Goal: Task Accomplishment & Management: Manage account settings

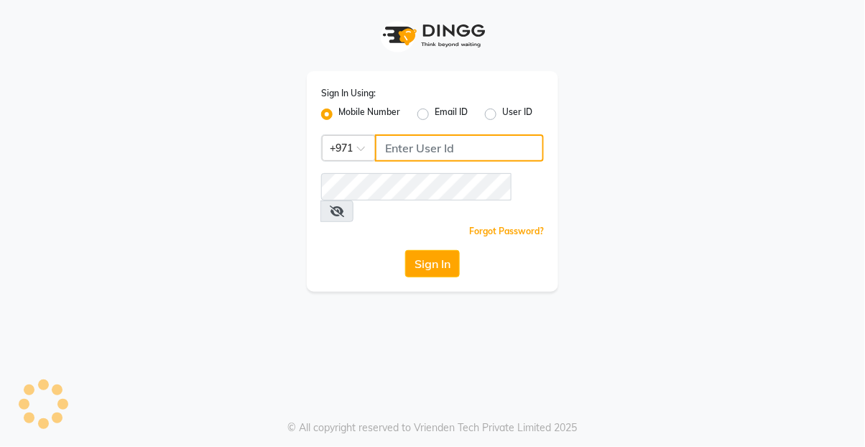
click at [409, 142] on input "Username" at bounding box center [459, 147] width 169 height 27
click at [413, 158] on input "Username" at bounding box center [459, 147] width 169 height 27
type input "524313703"
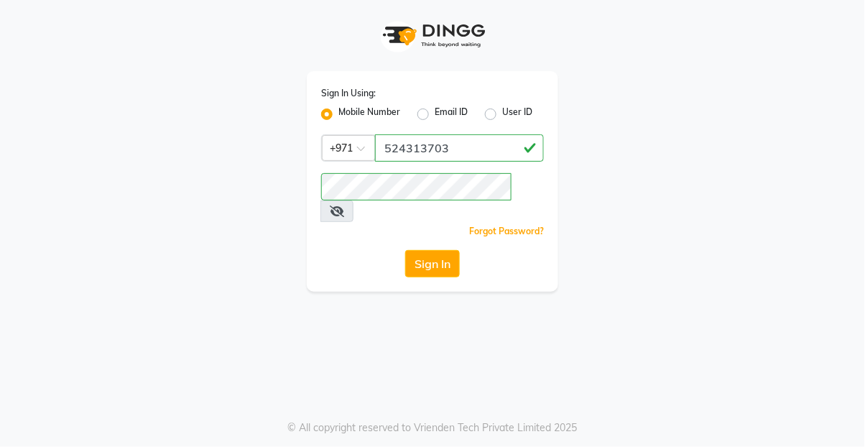
click at [416, 251] on button "Sign In" at bounding box center [432, 263] width 55 height 27
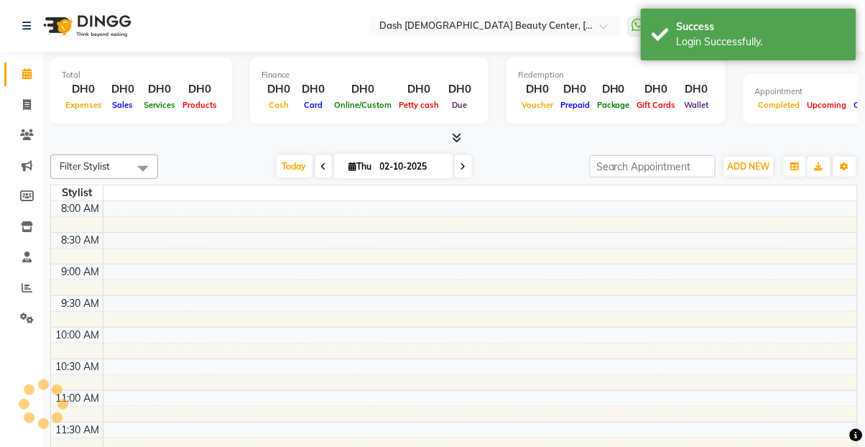
select select "en"
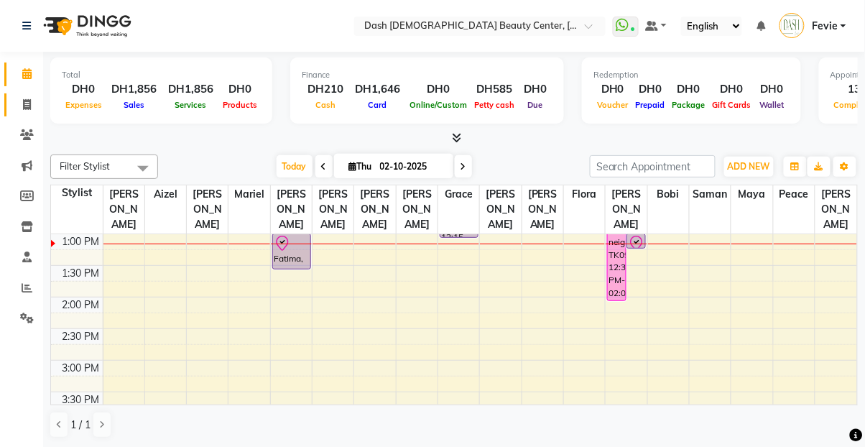
click at [31, 114] on link "Invoice" at bounding box center [21, 105] width 34 height 24
select select "service"
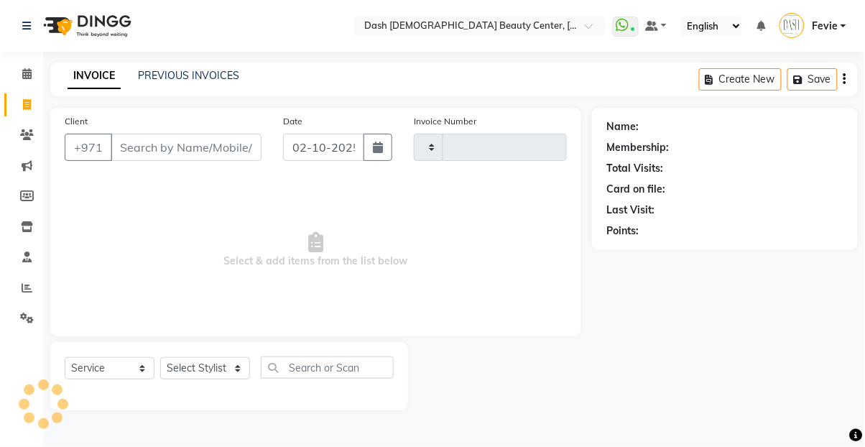
type input "4460"
select select "8372"
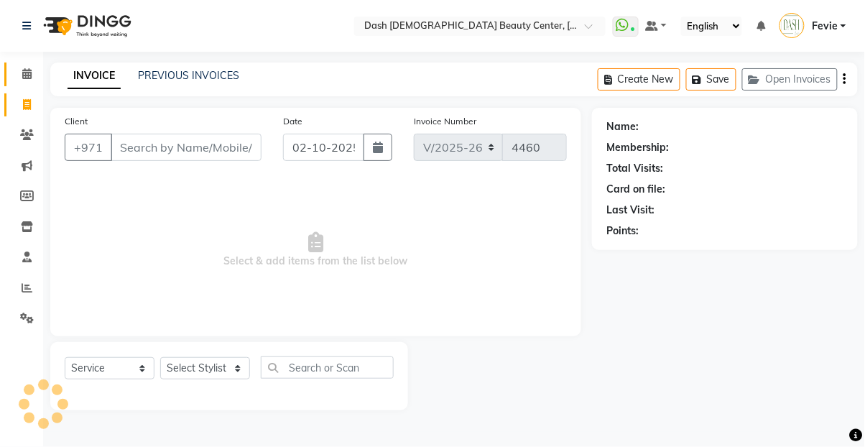
click at [29, 82] on link "Calendar" at bounding box center [21, 74] width 34 height 24
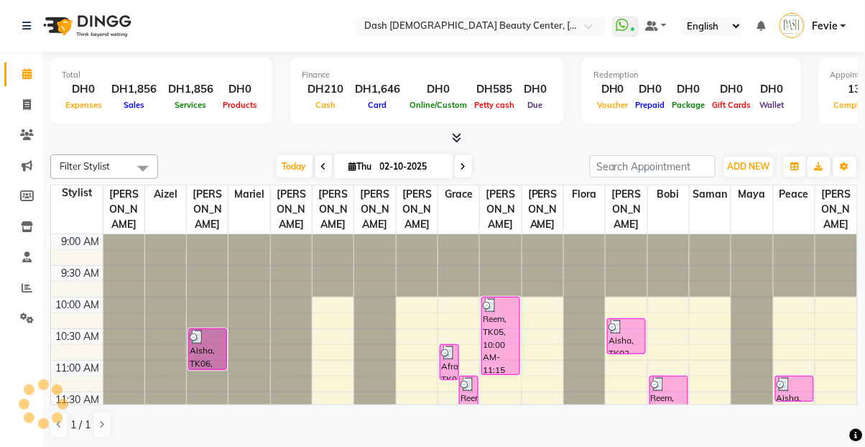
click at [321, 166] on icon at bounding box center [324, 166] width 6 height 9
type input "01-10-2025"
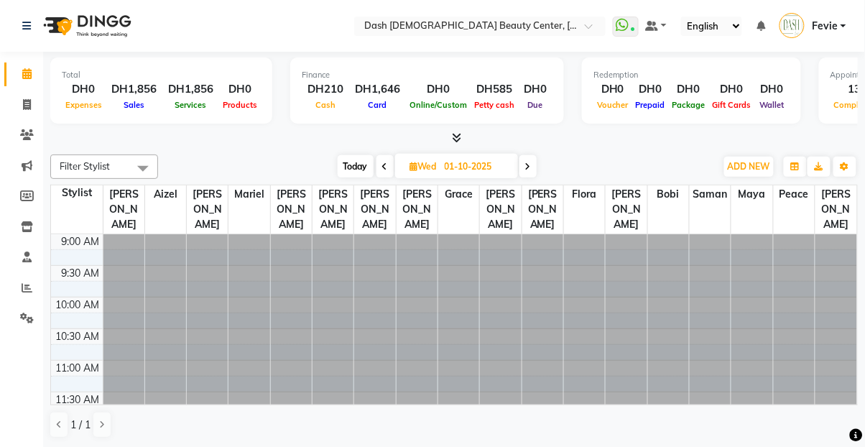
click at [322, 164] on div "[DATE] [DATE]" at bounding box center [436, 167] width 543 height 22
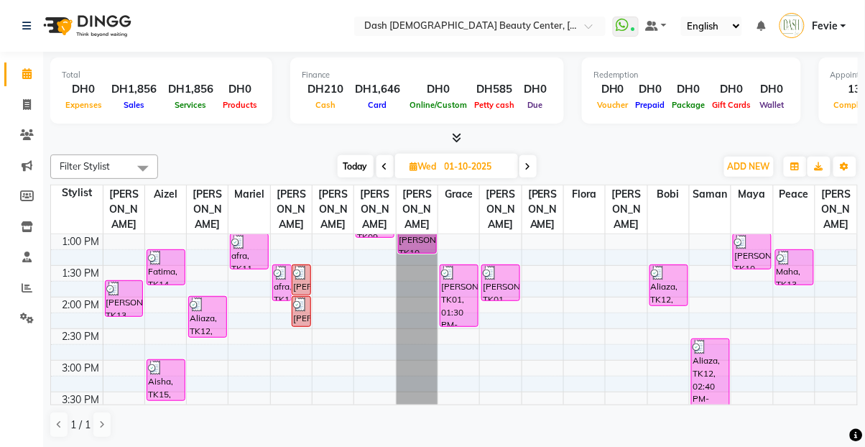
click at [444, 171] on input "01-10-2025" at bounding box center [476, 167] width 72 height 22
select select "10"
select select "2025"
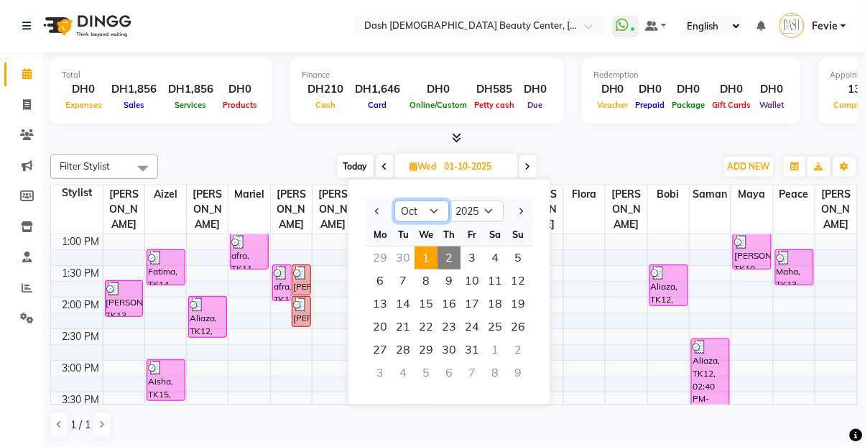
click at [417, 211] on select "Jan Feb Mar Apr May Jun [DATE] Aug Sep Oct Nov Dec" at bounding box center [421, 211] width 55 height 22
select select "9"
click at [394, 200] on select "Jan Feb Mar Apr May Jun [DATE] Aug Sep Oct Nov Dec" at bounding box center [421, 211] width 55 height 22
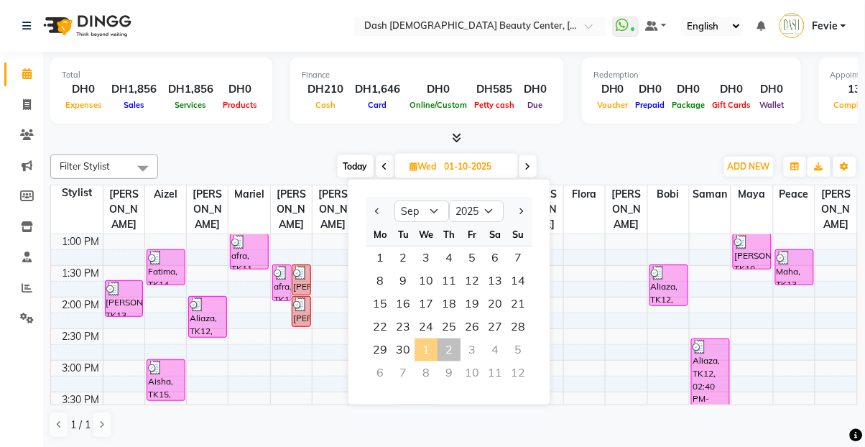
click at [446, 320] on span "25" at bounding box center [448, 326] width 23 height 23
type input "[DATE]"
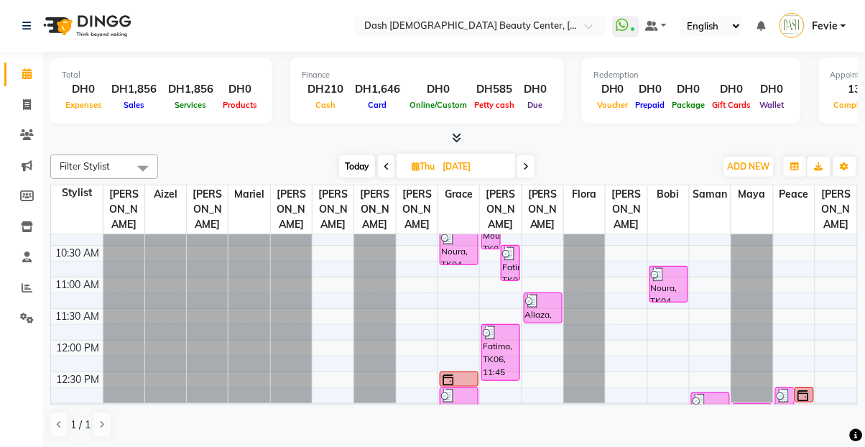
scroll to position [90, 0]
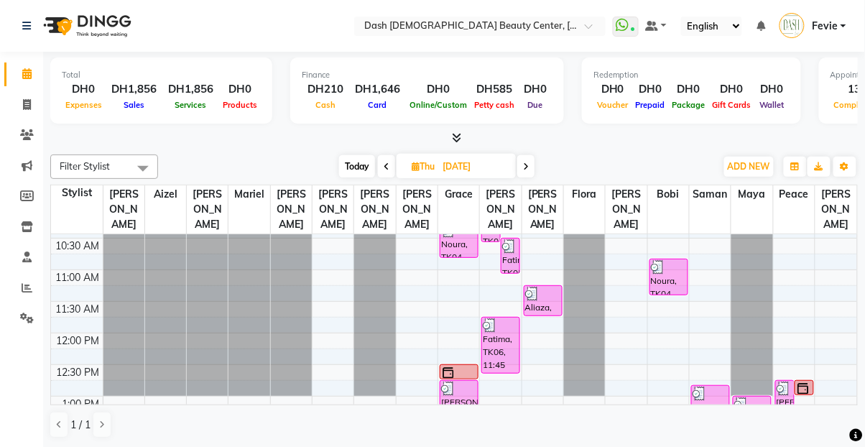
click at [665, 266] on div "Noura, TK04, 10:50 AM-11:25 AM, Basic Pedicure (DH75)" at bounding box center [668, 276] width 37 height 35
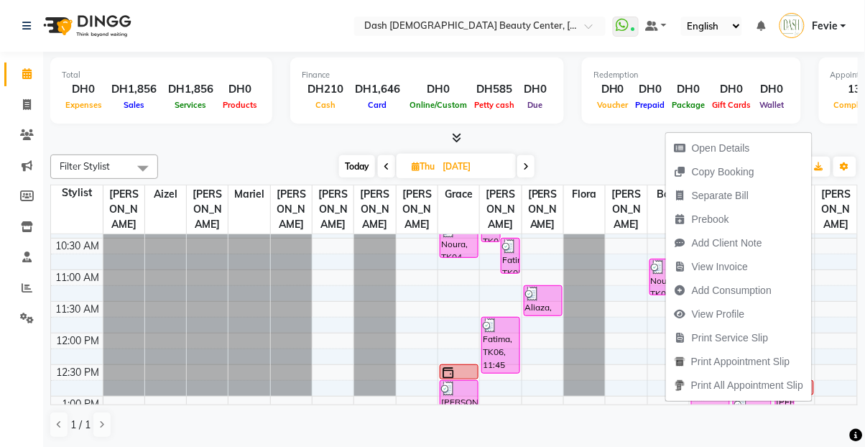
click at [703, 150] on span "Open Details" at bounding box center [721, 148] width 58 height 15
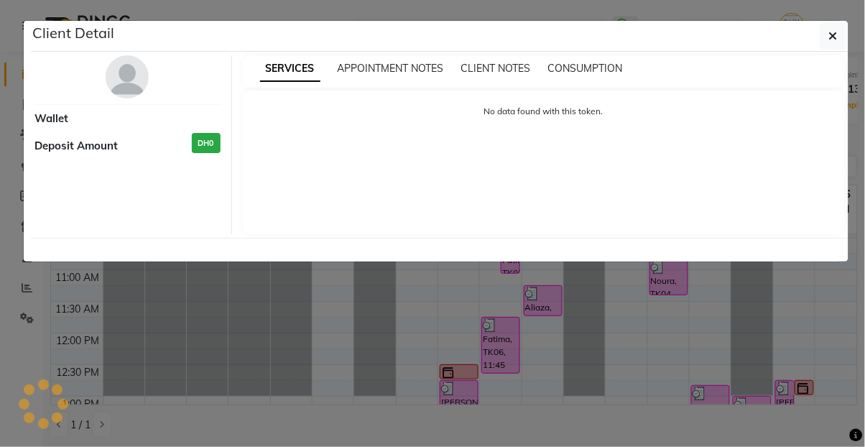
select select "3"
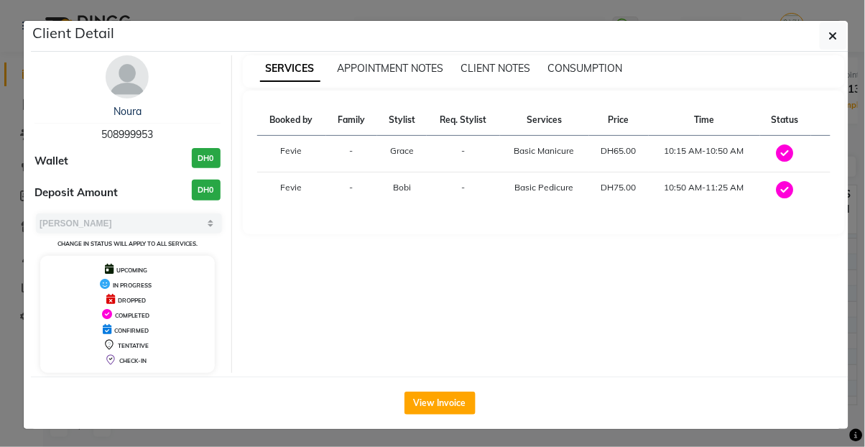
click at [854, 65] on div "SERVICES APPOINTMENT NOTES CLIENT NOTES CONSUMPTION Booked by Family Stylist Re…" at bounding box center [544, 213] width 624 height 317
click at [842, 32] on button "button" at bounding box center [832, 35] width 27 height 27
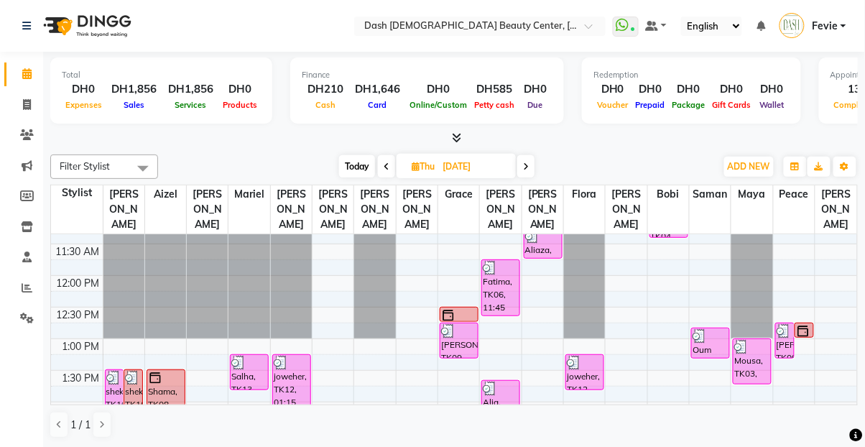
scroll to position [150, 0]
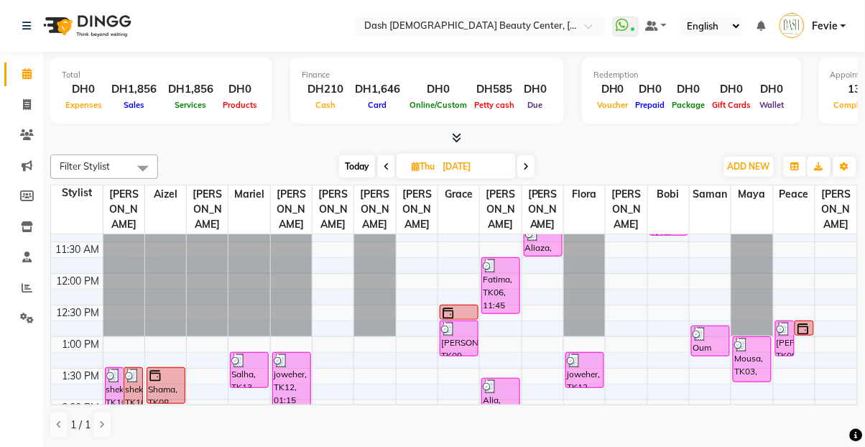
click at [461, 304] on link "Shama, TK08, 12:30 PM-12:45 PM, Hand Nail Polish" at bounding box center [458, 311] width 39 height 15
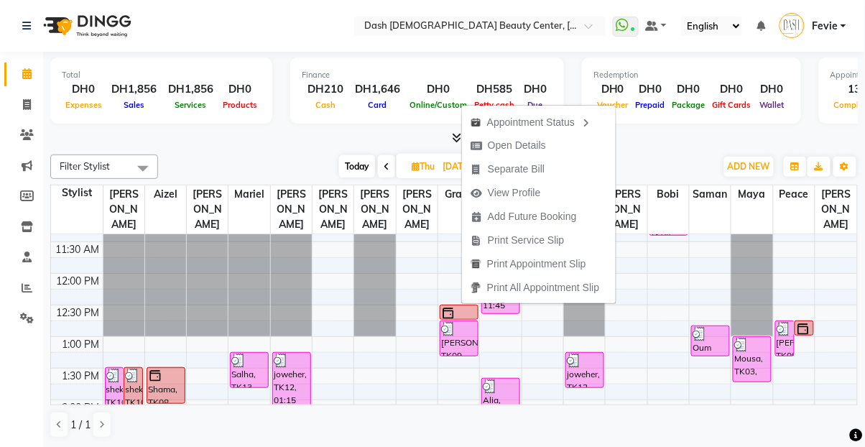
click at [492, 148] on span "Open Details" at bounding box center [517, 145] width 58 height 15
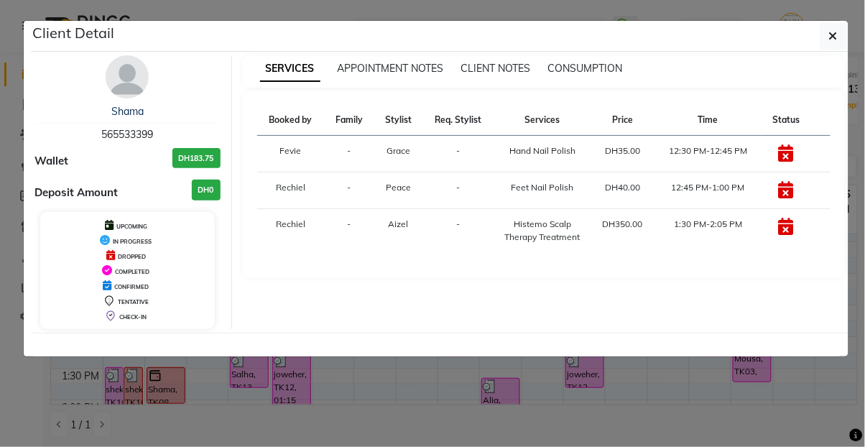
click at [845, 29] on button "button" at bounding box center [832, 35] width 27 height 27
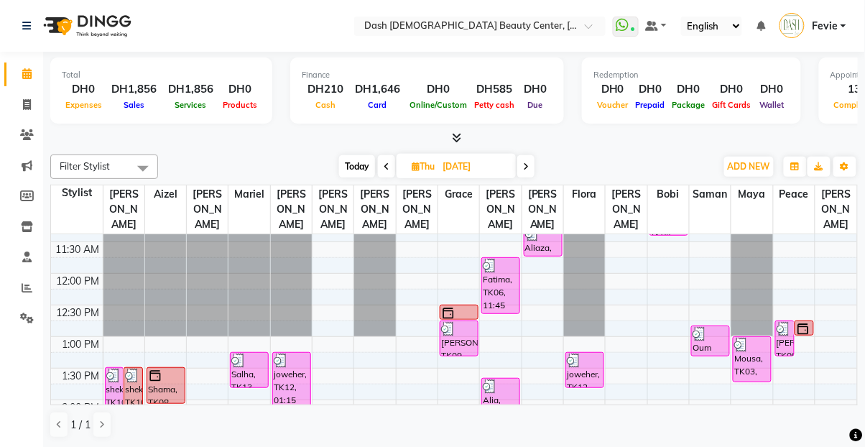
click at [452, 329] on div "[PERSON_NAME], TK09, 12:45 PM-01:20 PM, Basic Manicure" at bounding box center [458, 338] width 37 height 34
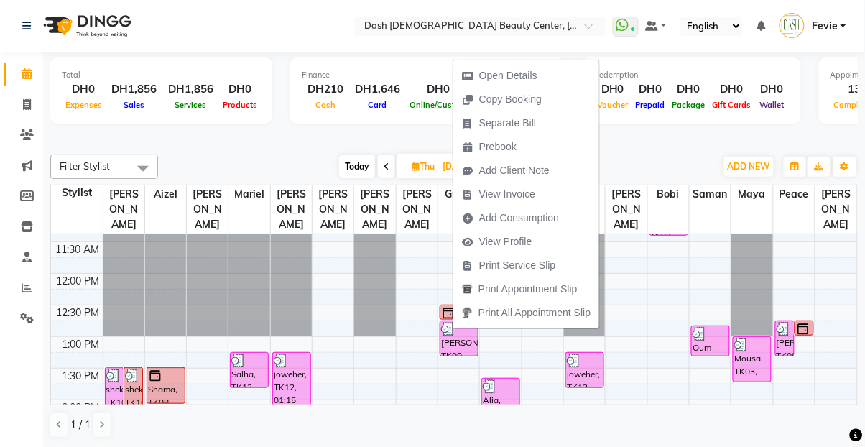
click at [488, 77] on span "Open Details" at bounding box center [508, 75] width 58 height 15
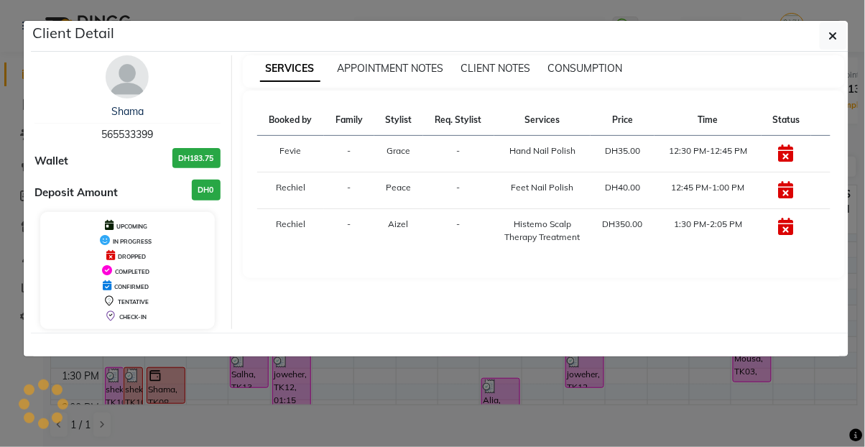
select select "3"
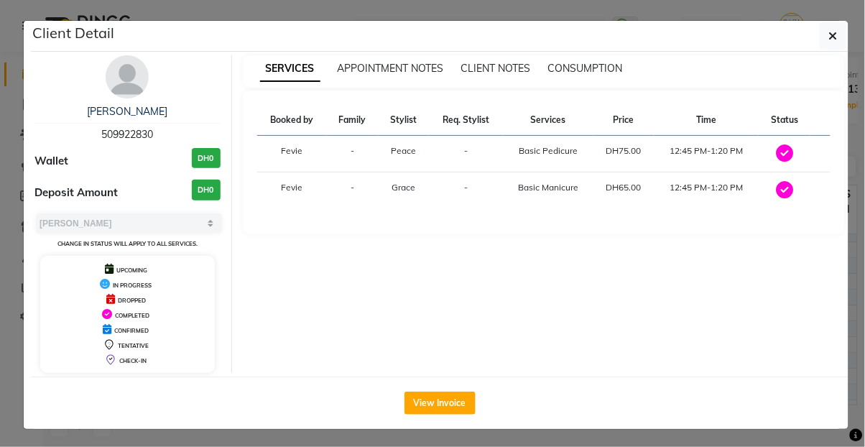
click at [833, 38] on icon "button" at bounding box center [833, 35] width 9 height 11
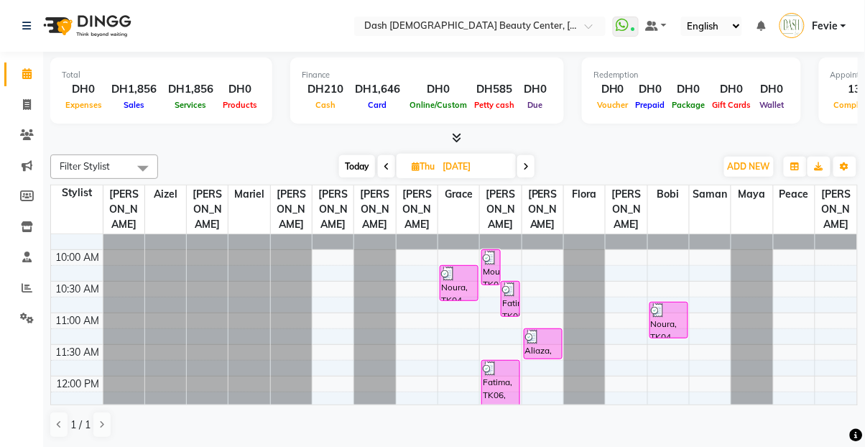
scroll to position [62, 0]
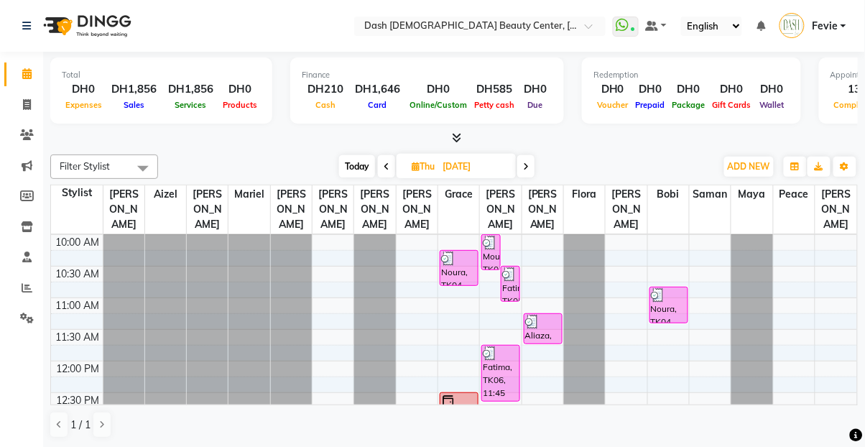
click at [676, 288] on div at bounding box center [669, 295] width 36 height 14
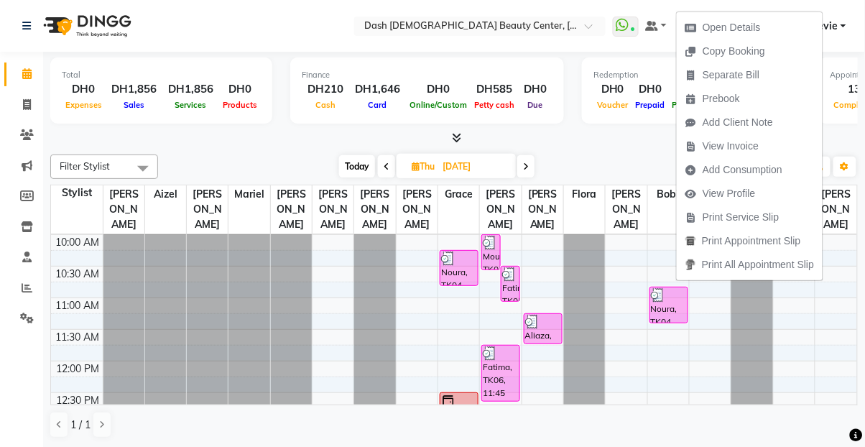
click at [716, 30] on span "Open Details" at bounding box center [731, 27] width 58 height 15
select select "3"
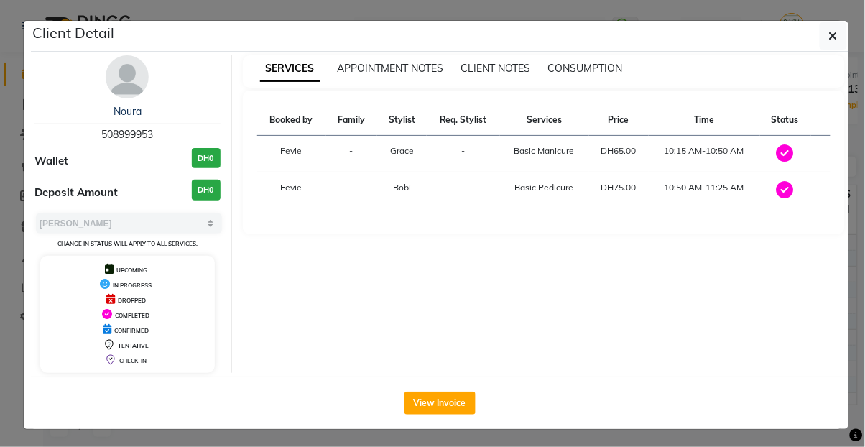
click at [432, 401] on button "View Invoice" at bounding box center [439, 402] width 71 height 23
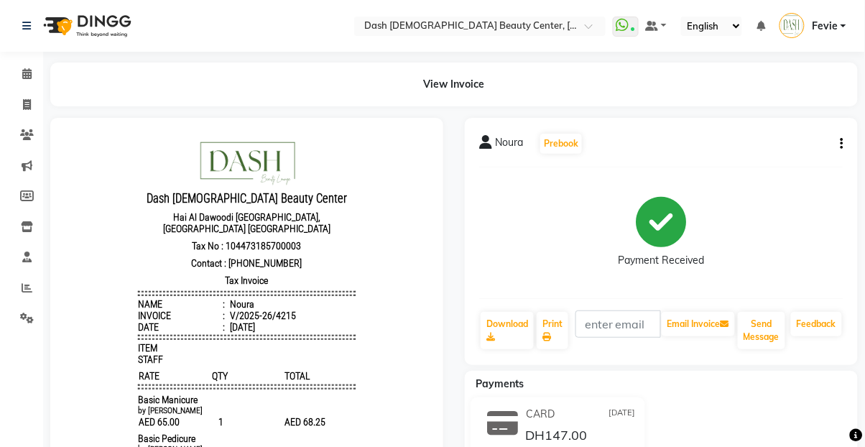
scroll to position [11, 0]
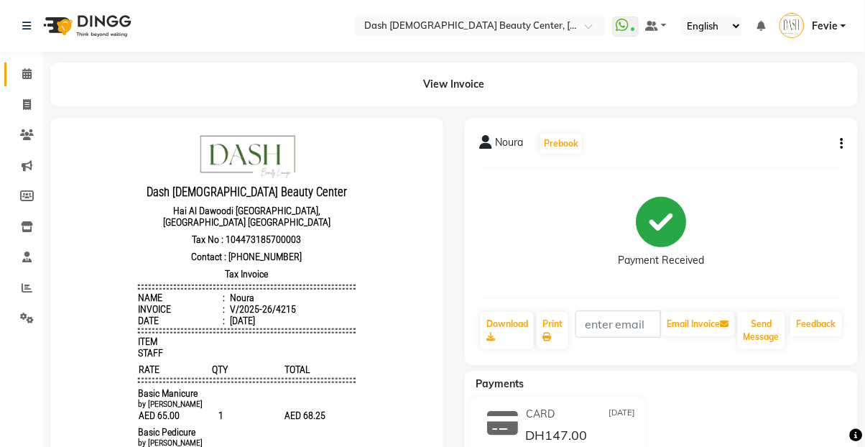
click at [25, 75] on icon at bounding box center [26, 73] width 9 height 11
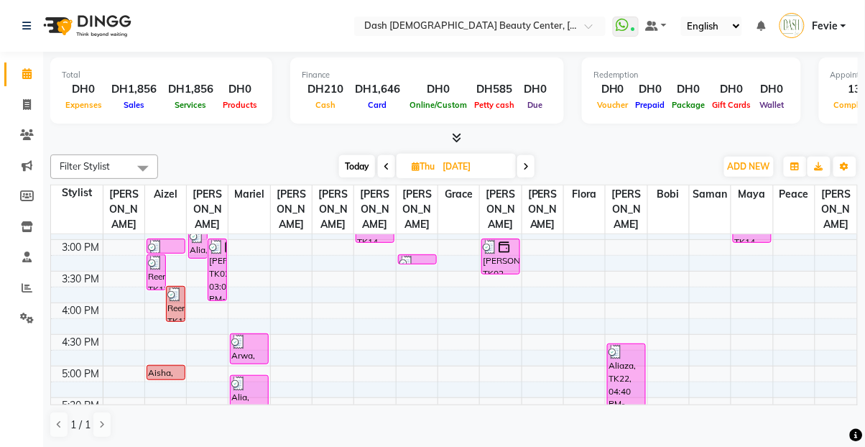
scroll to position [376, 0]
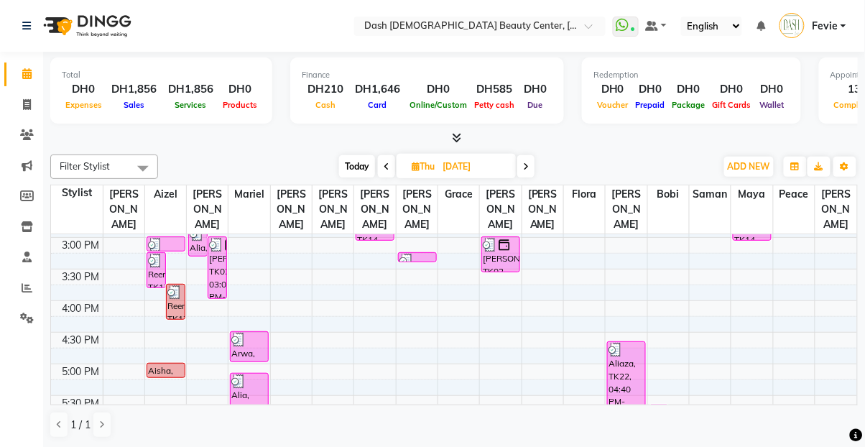
click at [458, 161] on input "[DATE]" at bounding box center [474, 167] width 72 height 22
select select "9"
select select "2025"
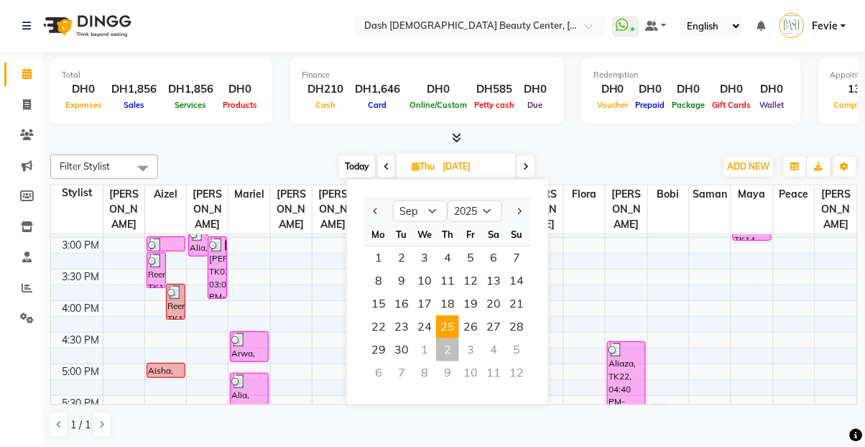
click at [450, 304] on span "18" at bounding box center [447, 303] width 23 height 23
type input "[DATE]"
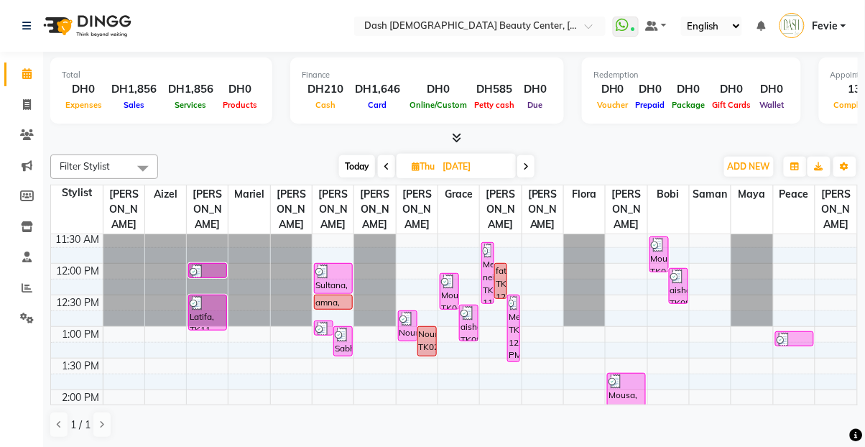
scroll to position [163, 0]
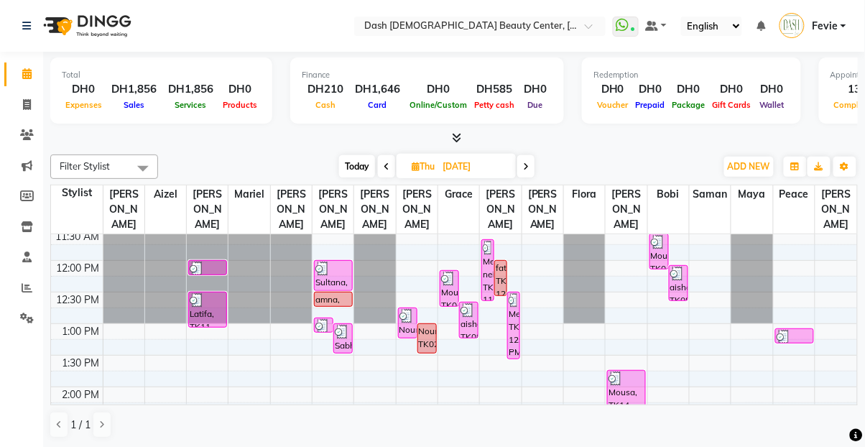
click at [446, 271] on img at bounding box center [448, 278] width 14 height 14
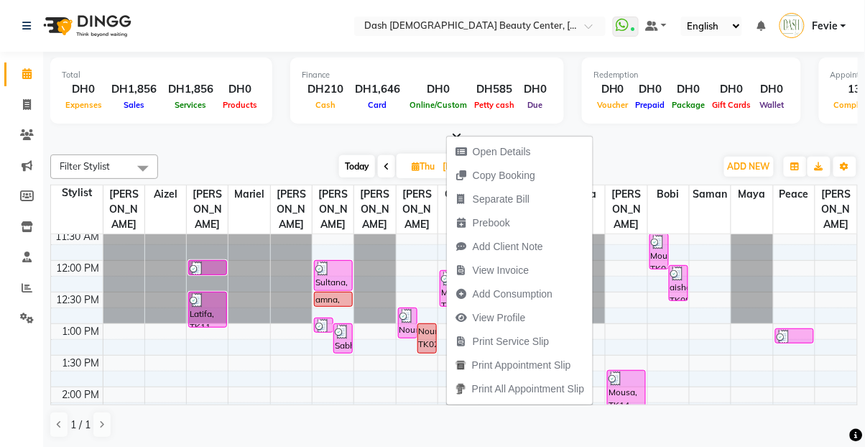
click at [536, 149] on span "Open Details" at bounding box center [493, 152] width 93 height 24
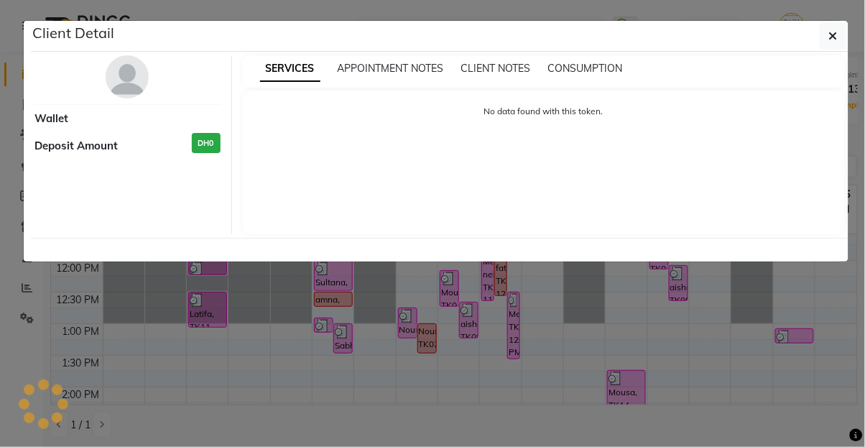
select select "3"
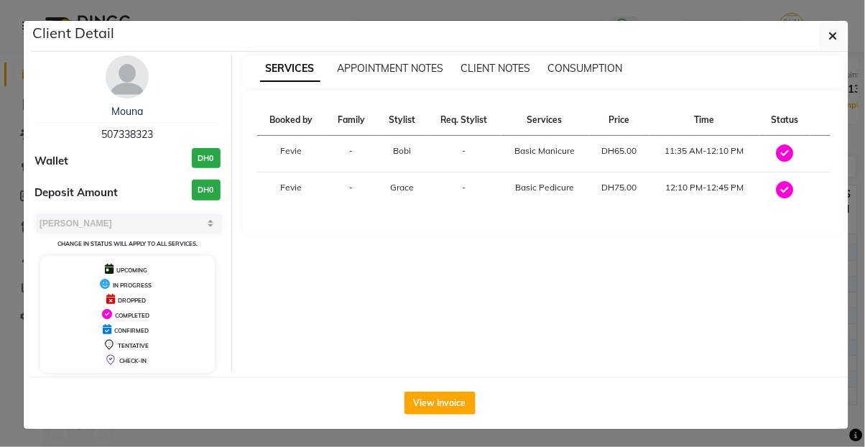
click at [443, 402] on button "View Invoice" at bounding box center [439, 402] width 71 height 23
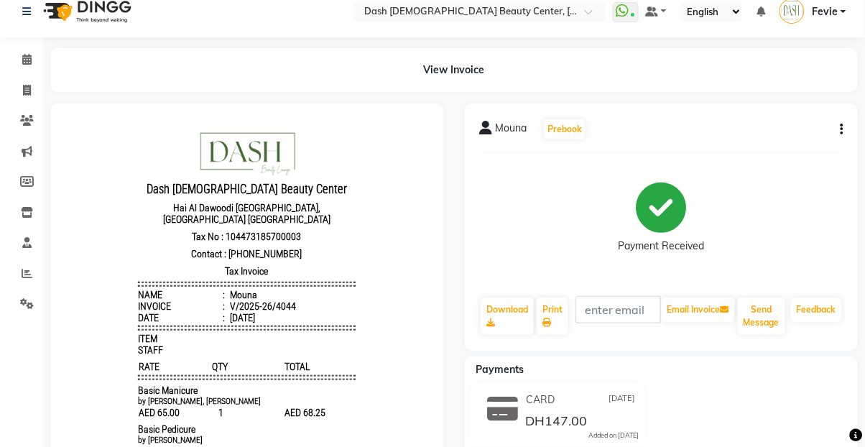
scroll to position [15, 0]
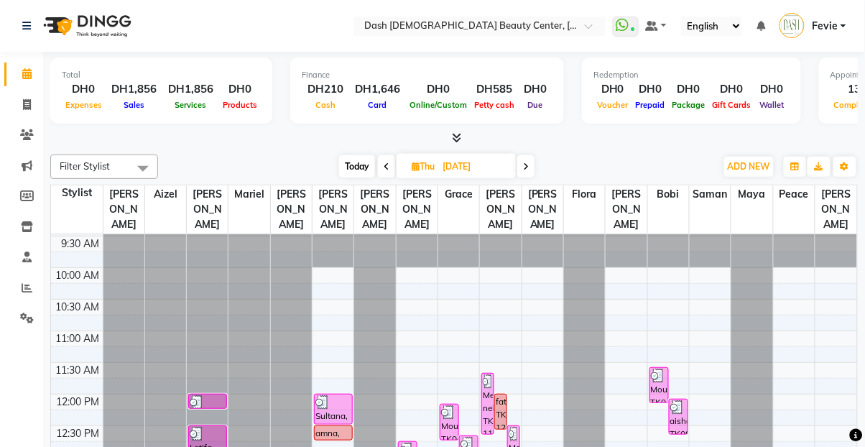
scroll to position [45, 0]
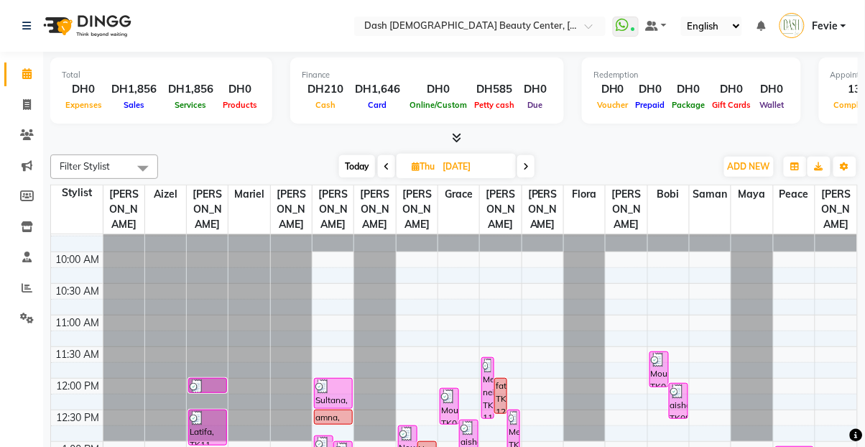
click at [447, 390] on div "Mouna, TK04, 12:10 PM-12:45 PM, Basic Pedicure (DH75)" at bounding box center [449, 405] width 18 height 35
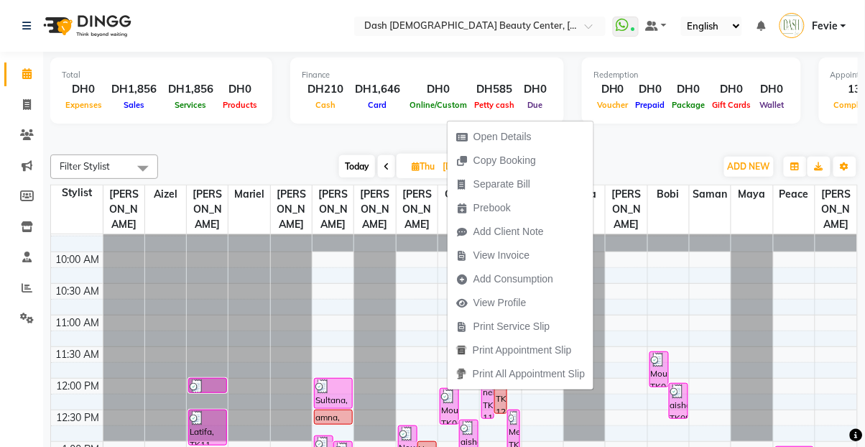
click at [517, 144] on span "Open Details" at bounding box center [502, 136] width 58 height 15
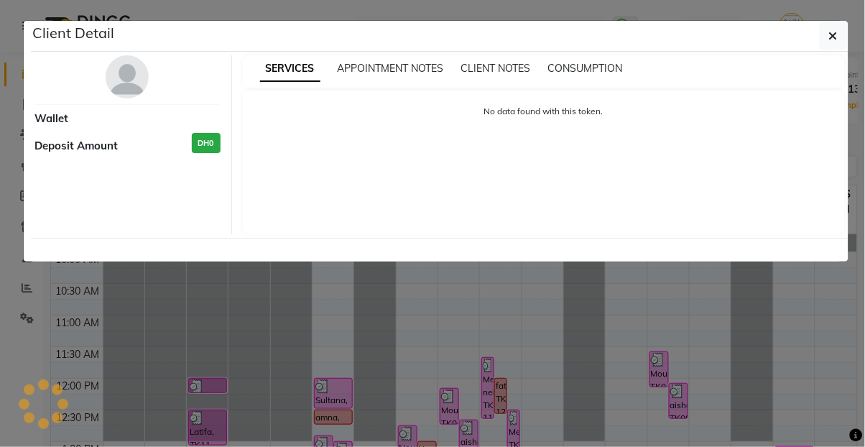
select select "3"
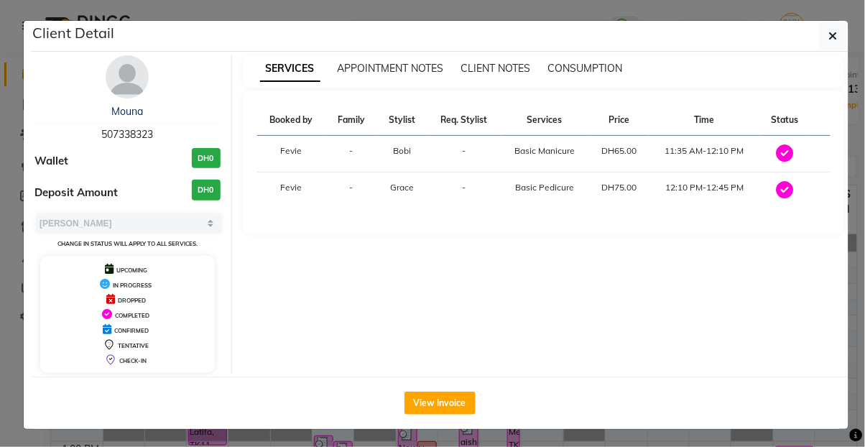
click at [362, 446] on ngb-modal-window "Client Detail Mouna 507338323 Wallet DH0 Deposit Amount DH0 Select MARK DONE UP…" at bounding box center [432, 223] width 865 height 447
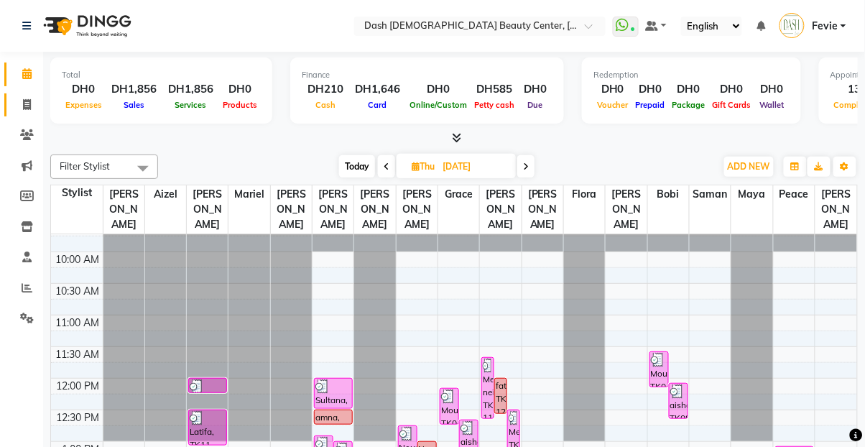
click at [24, 105] on icon at bounding box center [27, 104] width 8 height 11
select select "service"
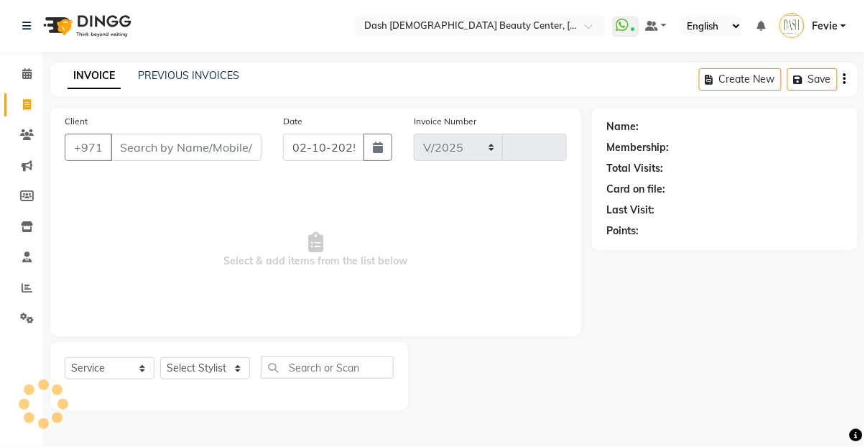
select select "8372"
type input "4461"
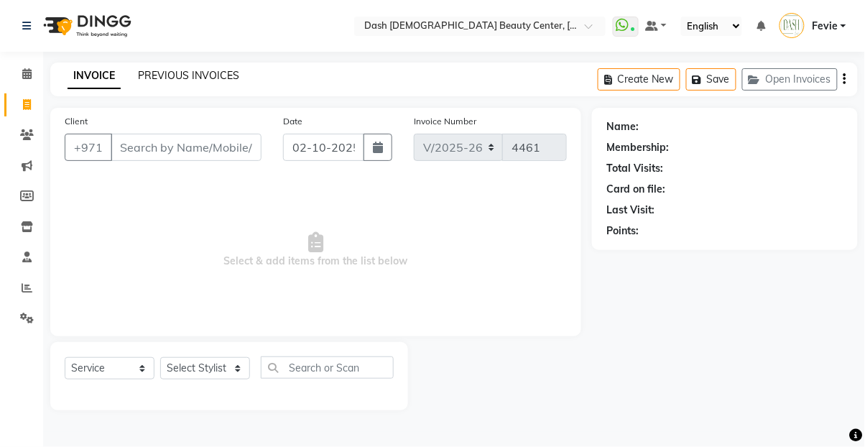
click at [190, 69] on link "PREVIOUS INVOICES" at bounding box center [188, 75] width 101 height 13
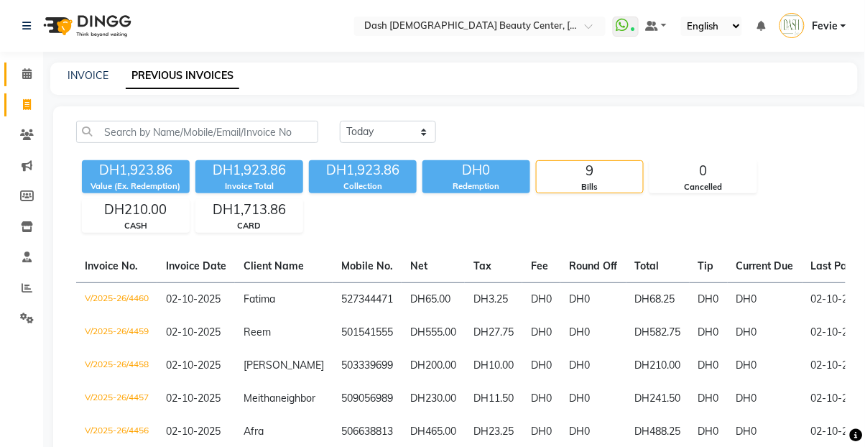
click at [24, 78] on icon at bounding box center [26, 73] width 9 height 11
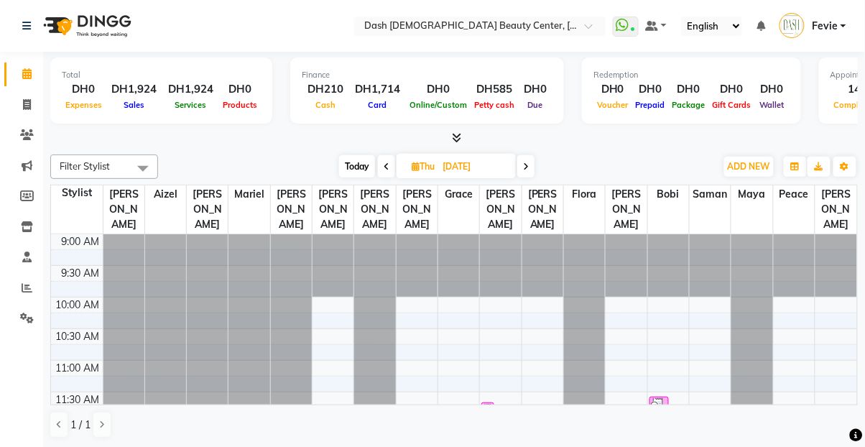
click at [454, 159] on input "[DATE]" at bounding box center [474, 167] width 72 height 22
select select "9"
select select "2025"
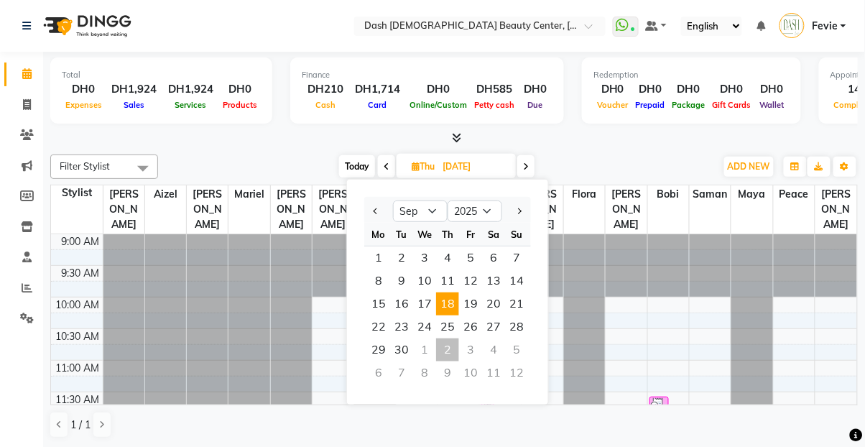
click at [434, 348] on div "1" at bounding box center [424, 349] width 23 height 23
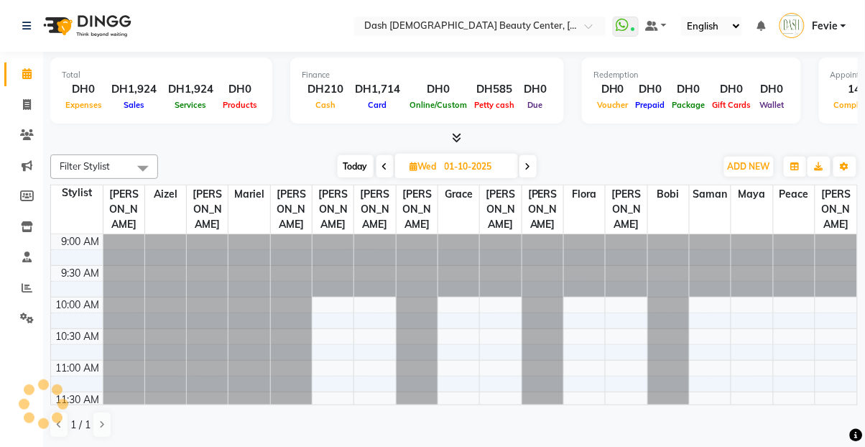
scroll to position [253, 0]
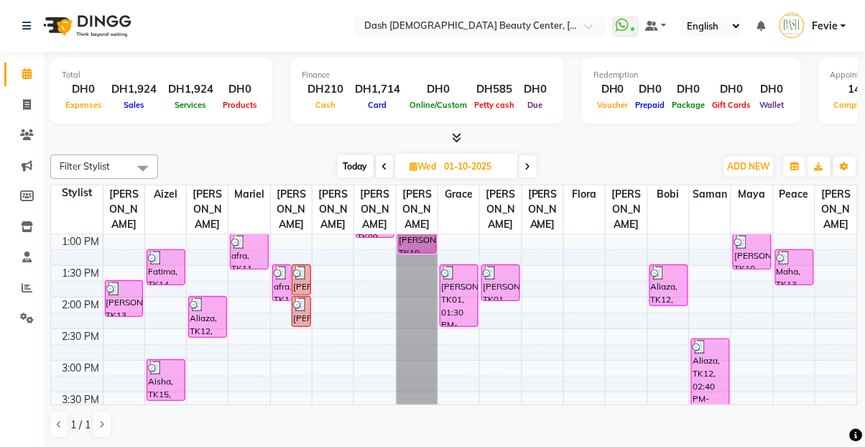
click at [527, 162] on icon at bounding box center [528, 166] width 6 height 9
type input "02-10-2025"
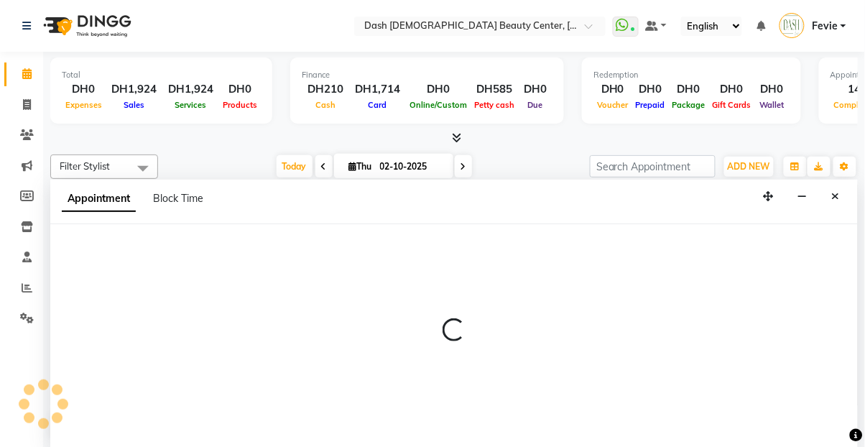
scroll to position [0, 0]
click at [841, 185] on button "Close" at bounding box center [835, 196] width 21 height 22
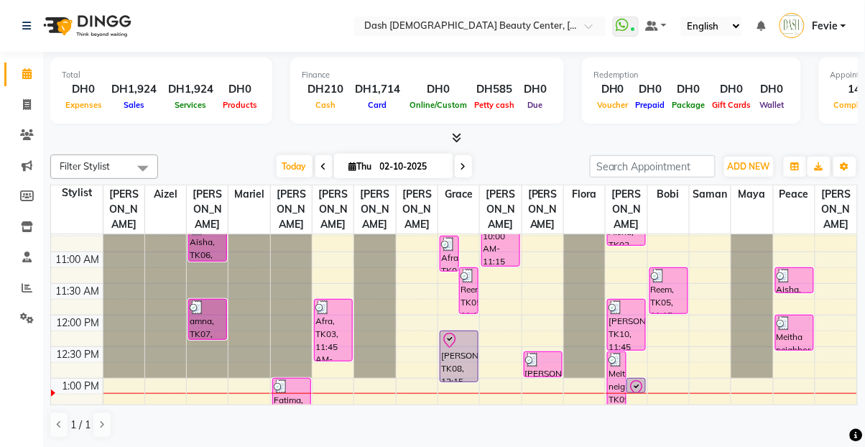
click at [461, 272] on div "Reem, TK05, 11:15 AM-12:00 PM, Basic manicure + Step 4 VOESH" at bounding box center [469, 290] width 18 height 45
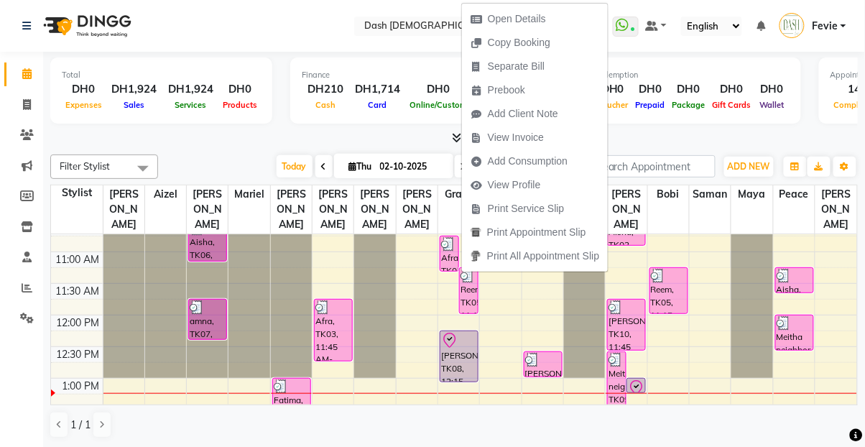
click at [504, 19] on span "Open Details" at bounding box center [517, 18] width 58 height 15
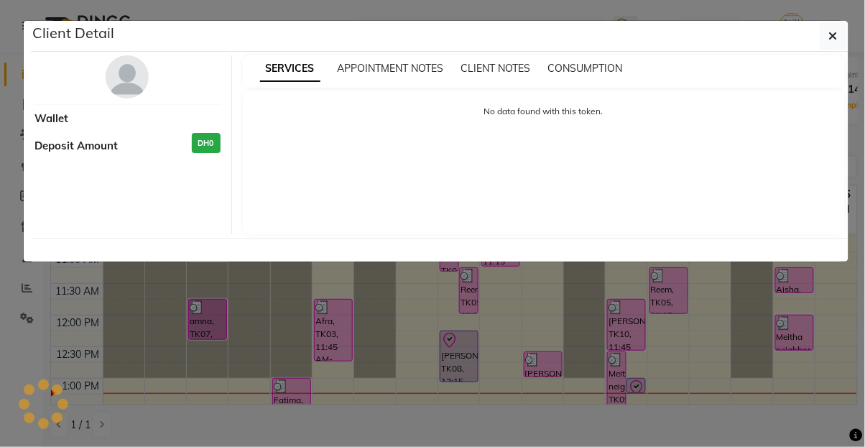
select select "3"
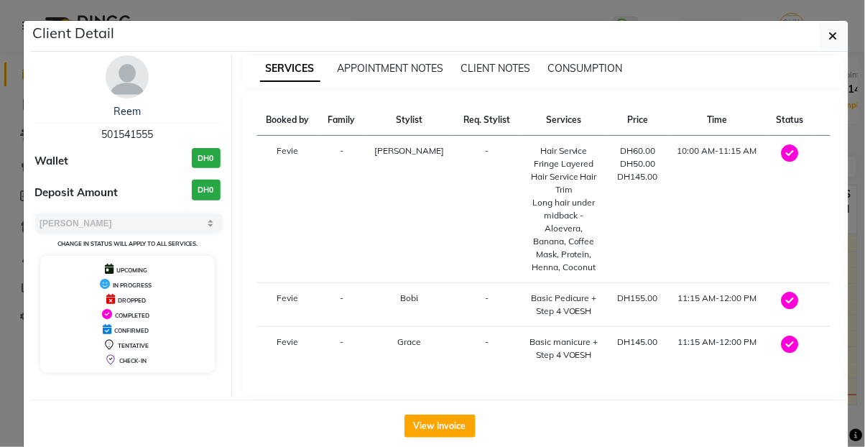
click at [827, 41] on button "button" at bounding box center [832, 35] width 27 height 27
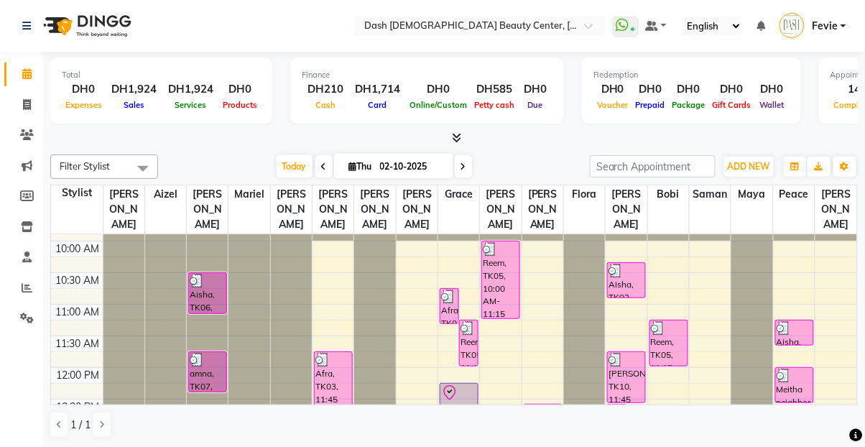
scroll to position [56, 0]
click at [189, 281] on div "Aisha, TK06, 10:30 AM-11:10 AM, Essential Manicure" at bounding box center [207, 293] width 37 height 40
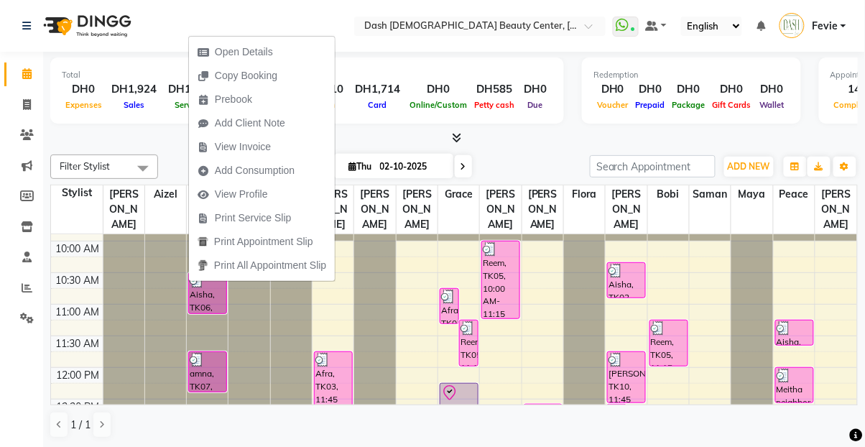
click at [226, 57] on span "Open Details" at bounding box center [244, 52] width 58 height 15
select select "3"
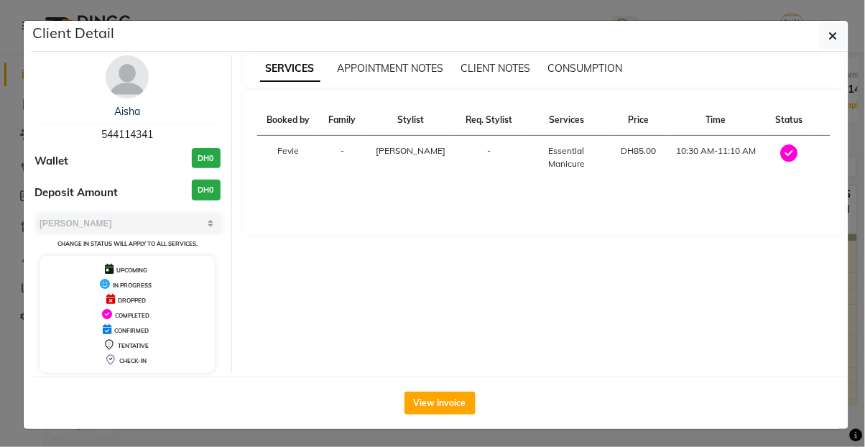
click at [830, 45] on button "button" at bounding box center [832, 35] width 27 height 27
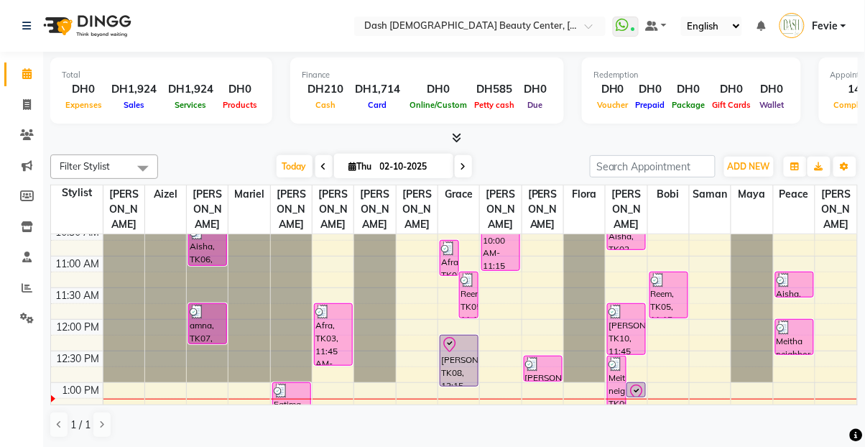
scroll to position [109, 0]
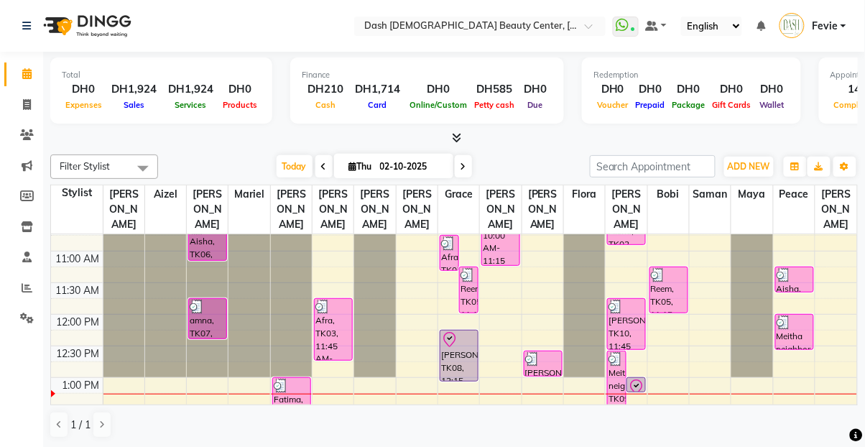
click at [806, 269] on div "Aisha, TK04, 11:15 AM-11:40 AM, Henna roots only" at bounding box center [794, 279] width 37 height 24
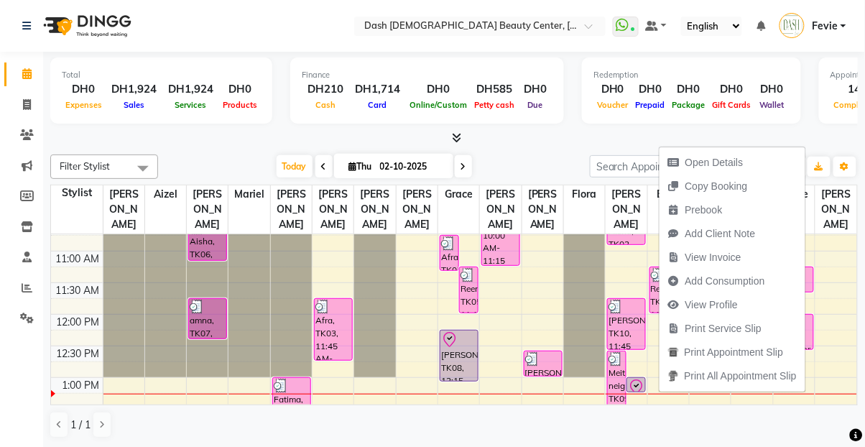
click at [694, 162] on span "Open Details" at bounding box center [714, 162] width 58 height 15
select select "3"
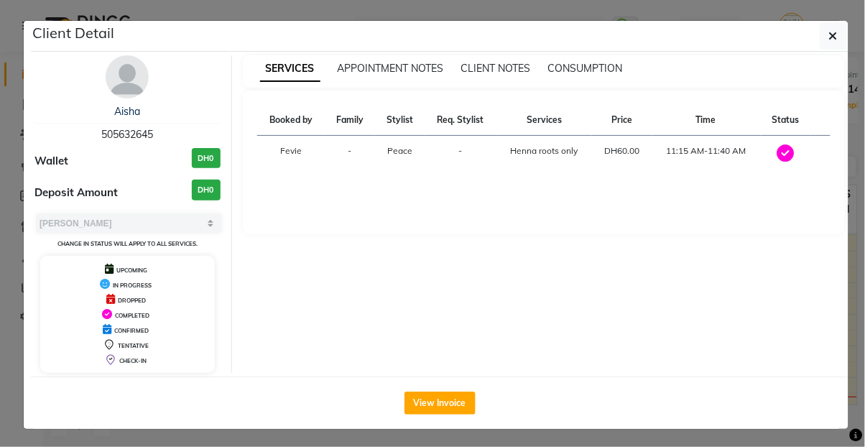
click at [827, 32] on button "button" at bounding box center [832, 35] width 27 height 27
